Goal: Find specific page/section: Find specific page/section

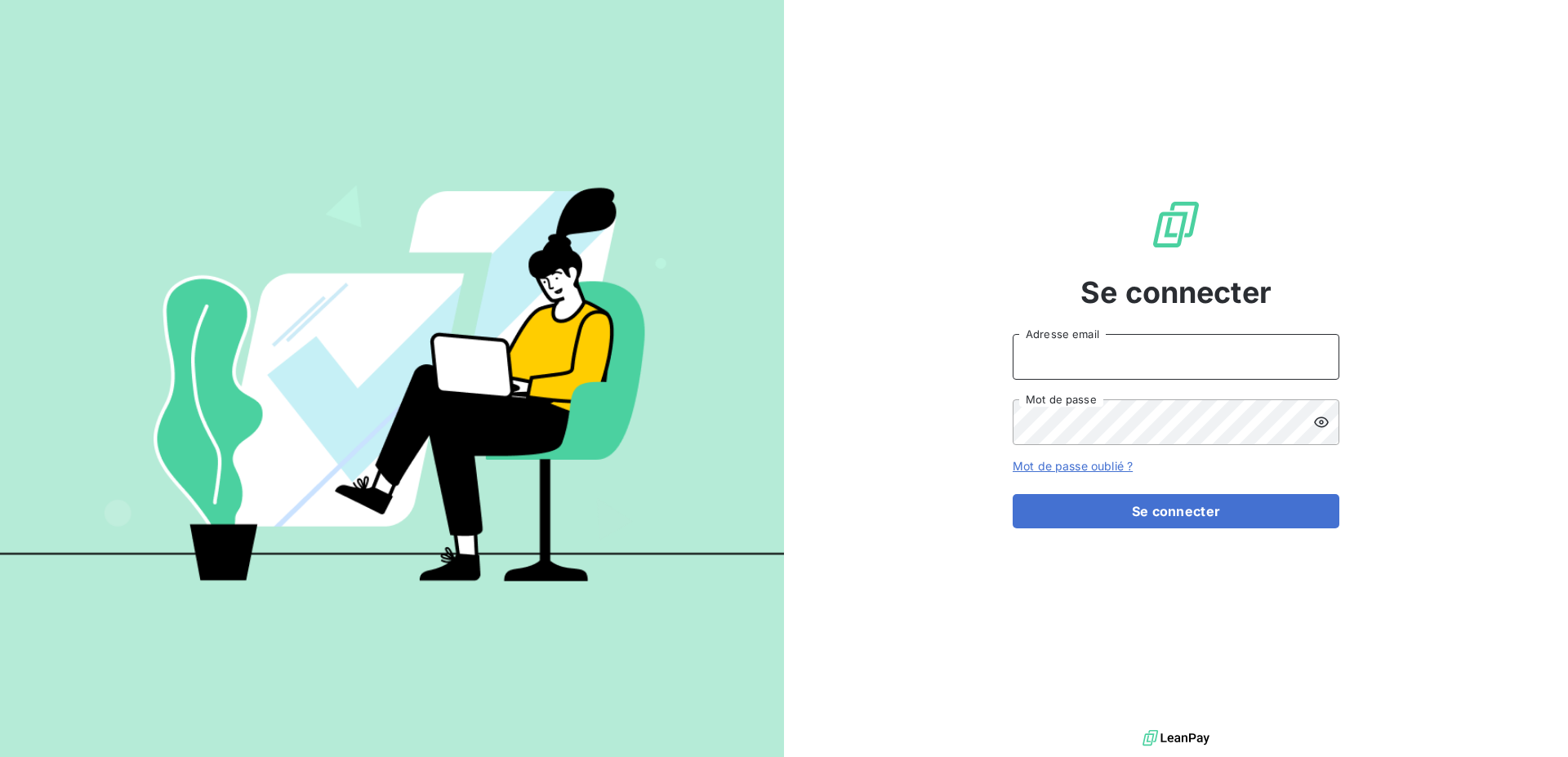
click at [1059, 352] on input "Adresse email" at bounding box center [1176, 356] width 326 height 45
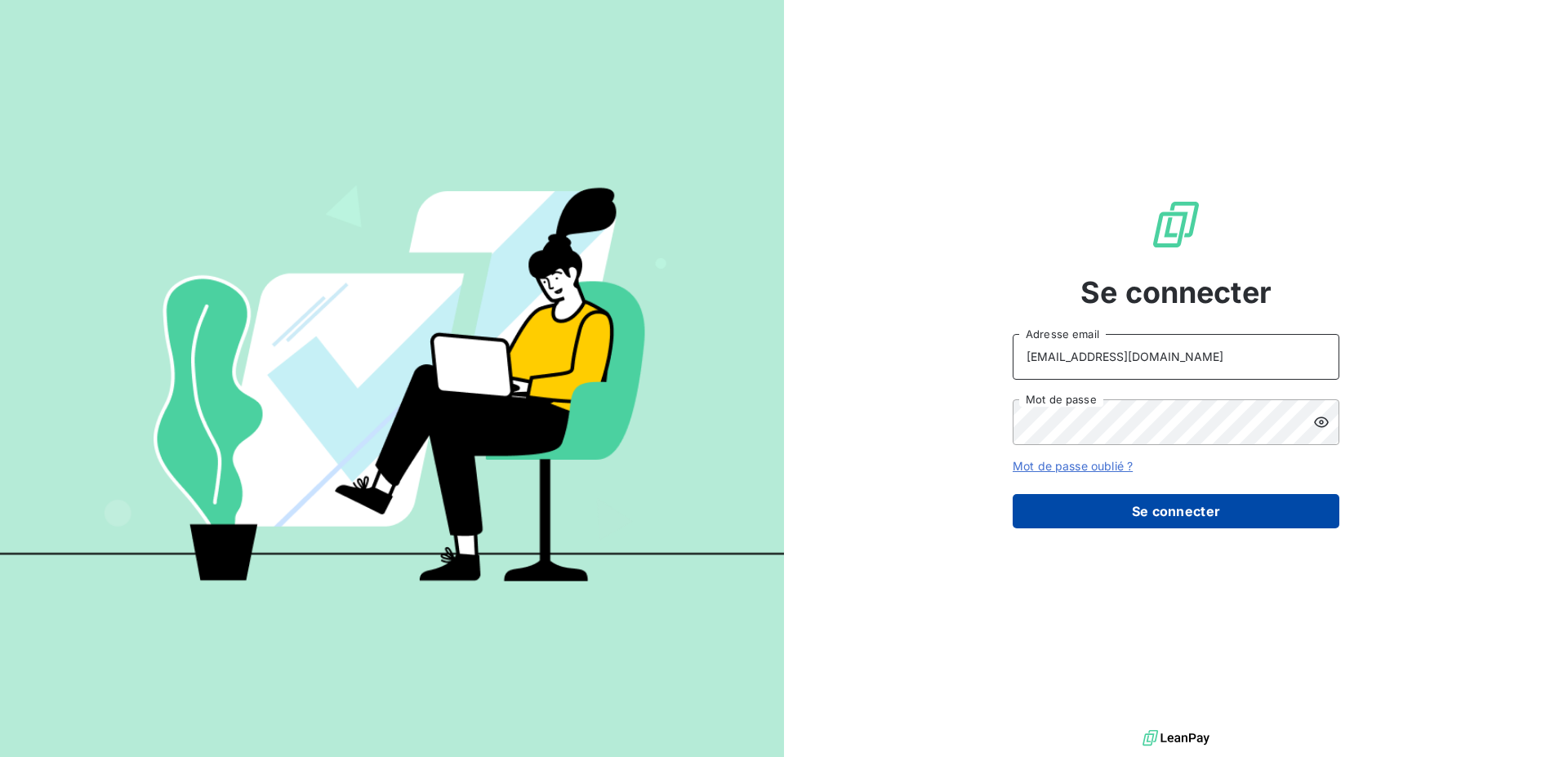
type input "[EMAIL_ADDRESS][DOMAIN_NAME]"
click at [1135, 501] on button "Se connecter" at bounding box center [1176, 512] width 326 height 35
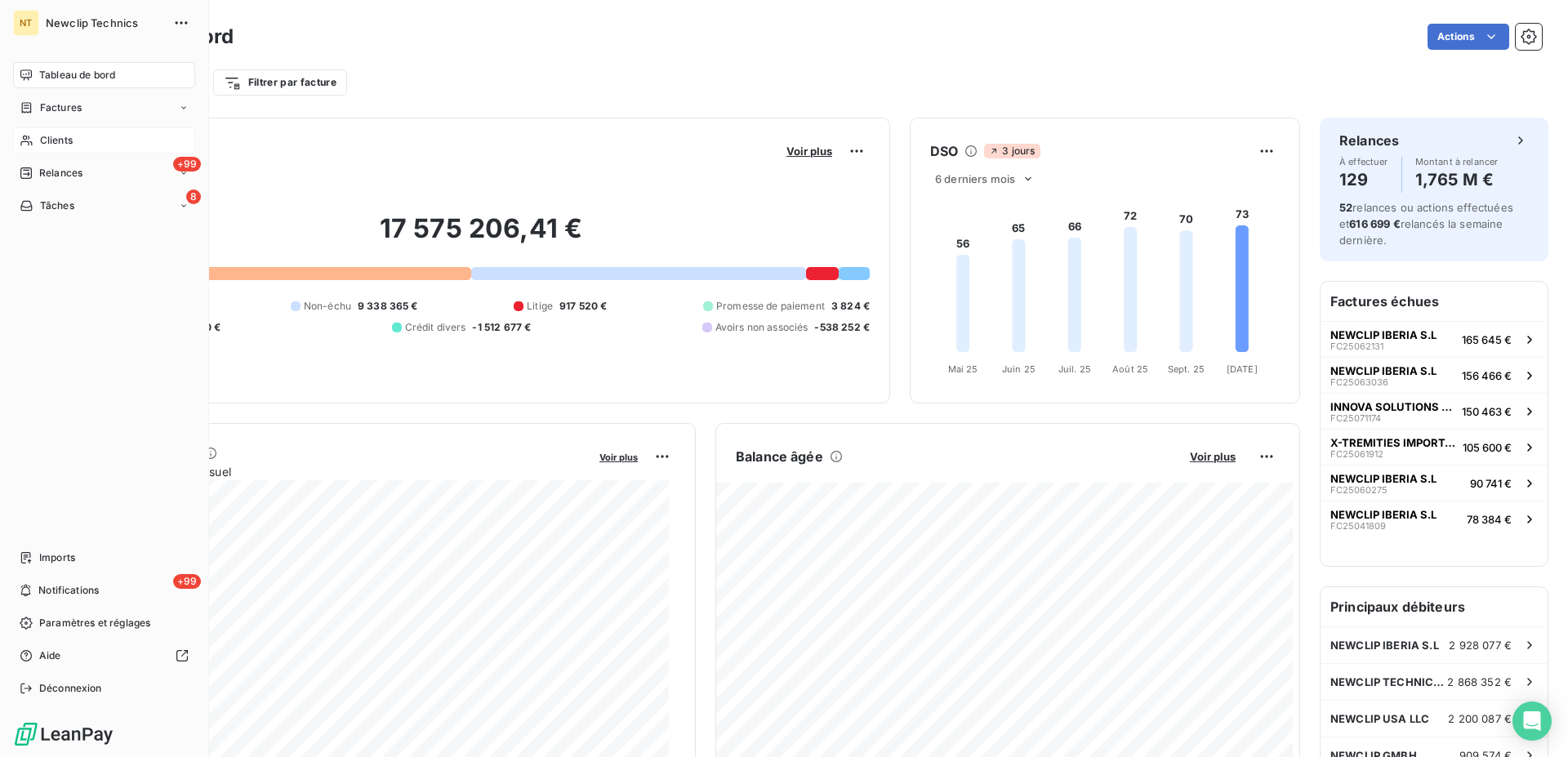
click at [64, 141] on span "Clients" at bounding box center [56, 140] width 33 height 14
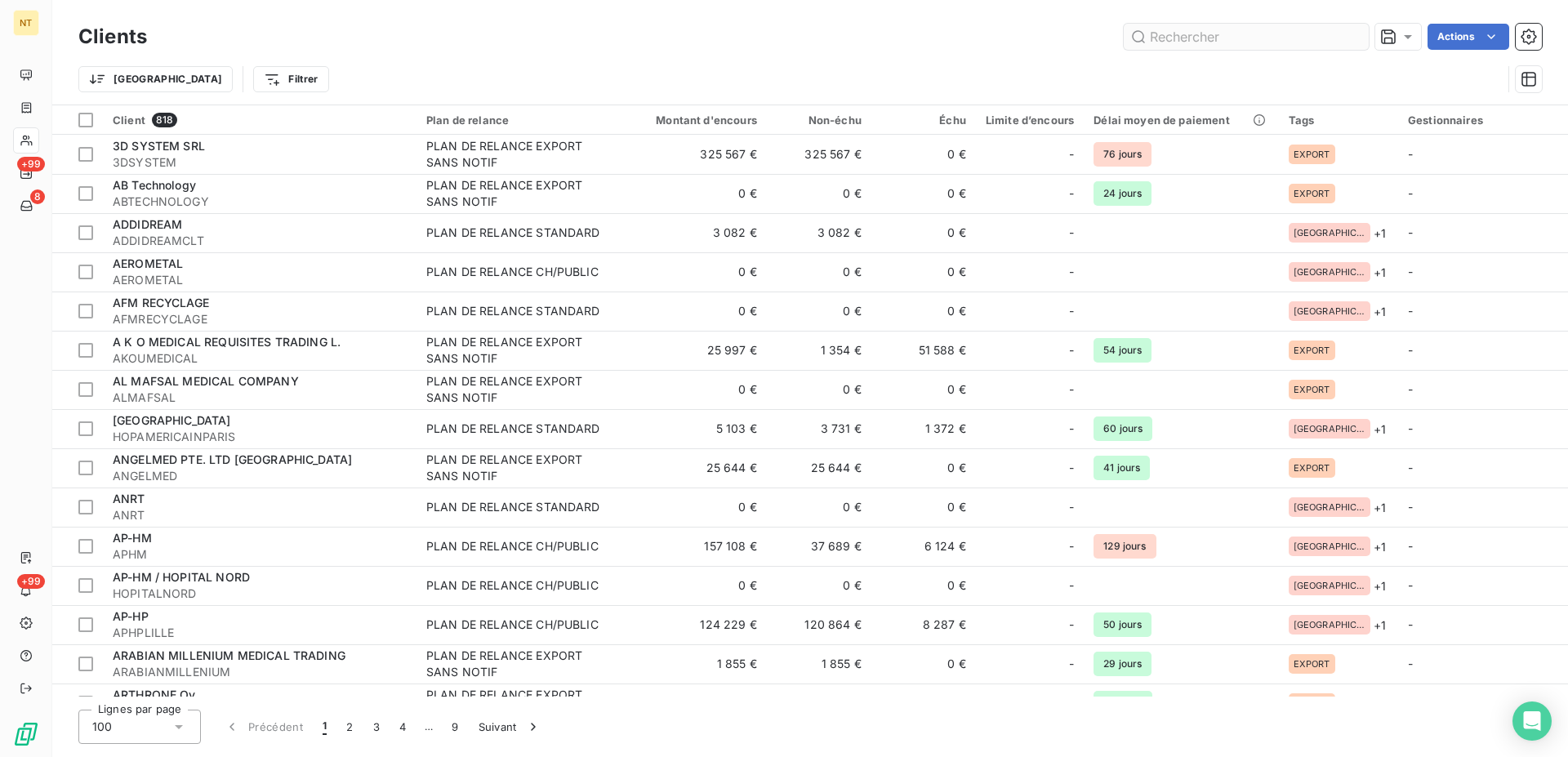
click at [1202, 35] on input "text" at bounding box center [1246, 37] width 245 height 26
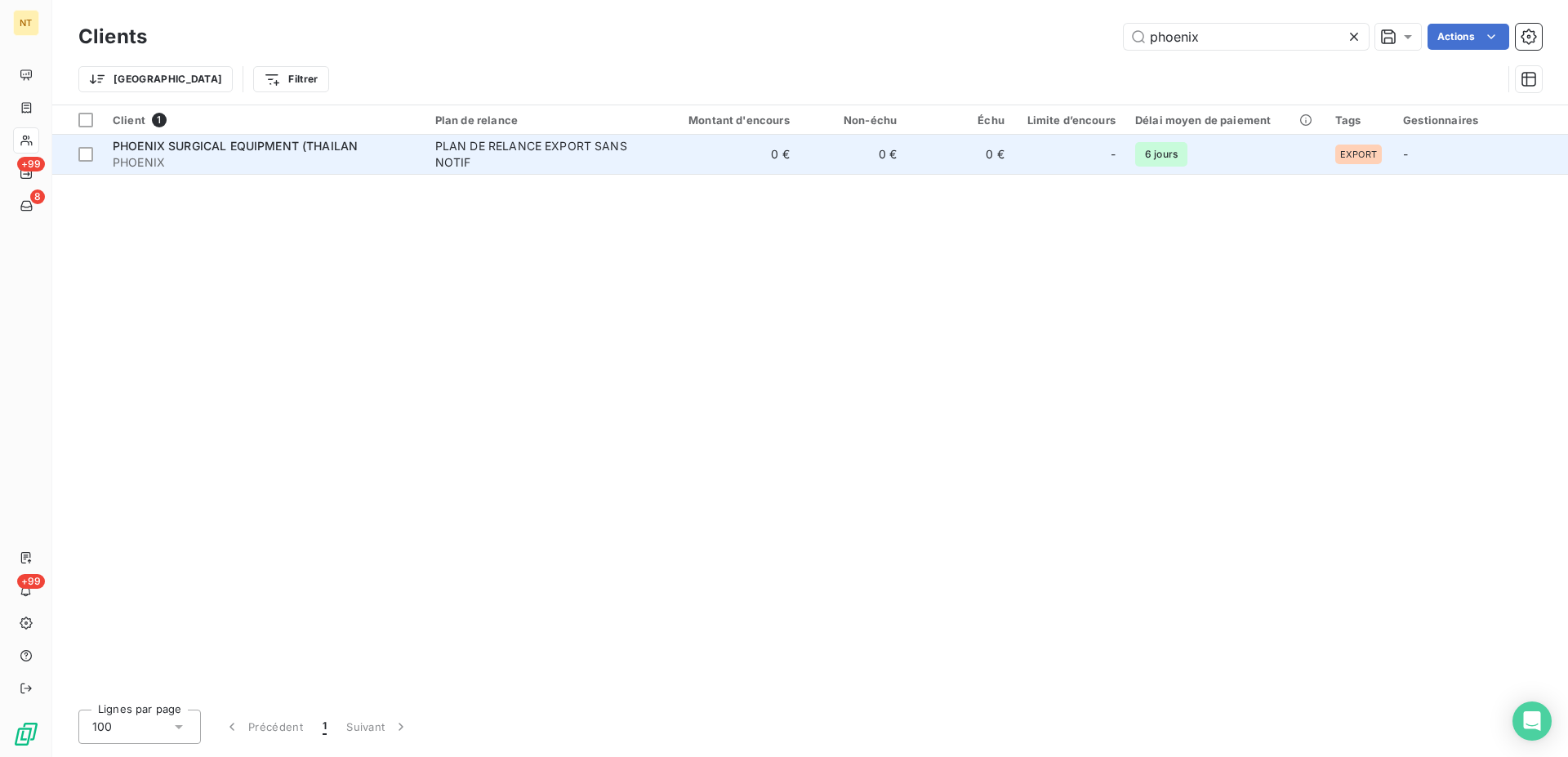
type input "phoenix"
click at [539, 169] on div "PLAN DE RELANCE EXPORT SANS NOTIF" at bounding box center [538, 154] width 205 height 33
